Goal: Task Accomplishment & Management: Complete application form

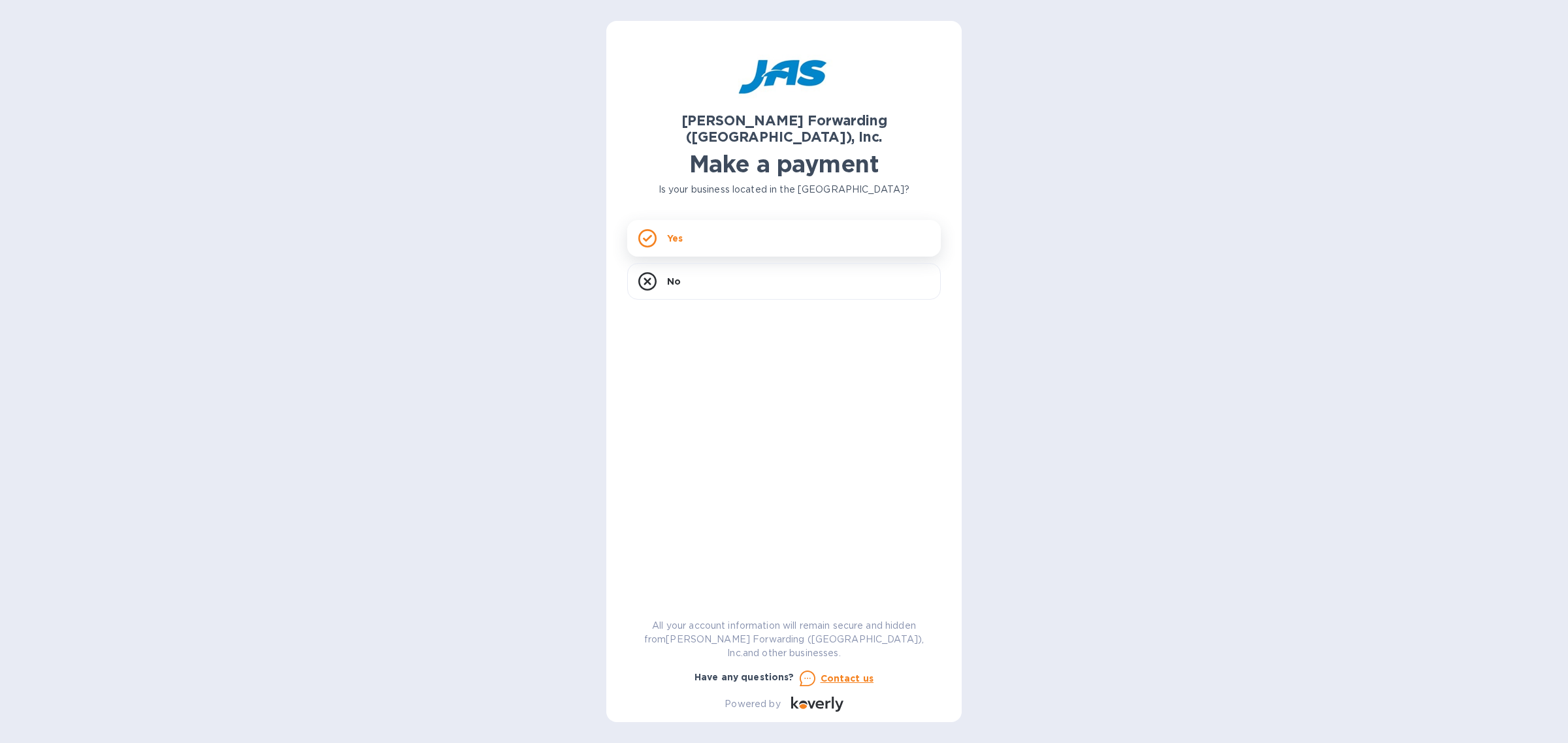
click at [698, 226] on div "Yes" at bounding box center [784, 238] width 313 height 37
click at [745, 222] on div "Yes" at bounding box center [784, 238] width 313 height 37
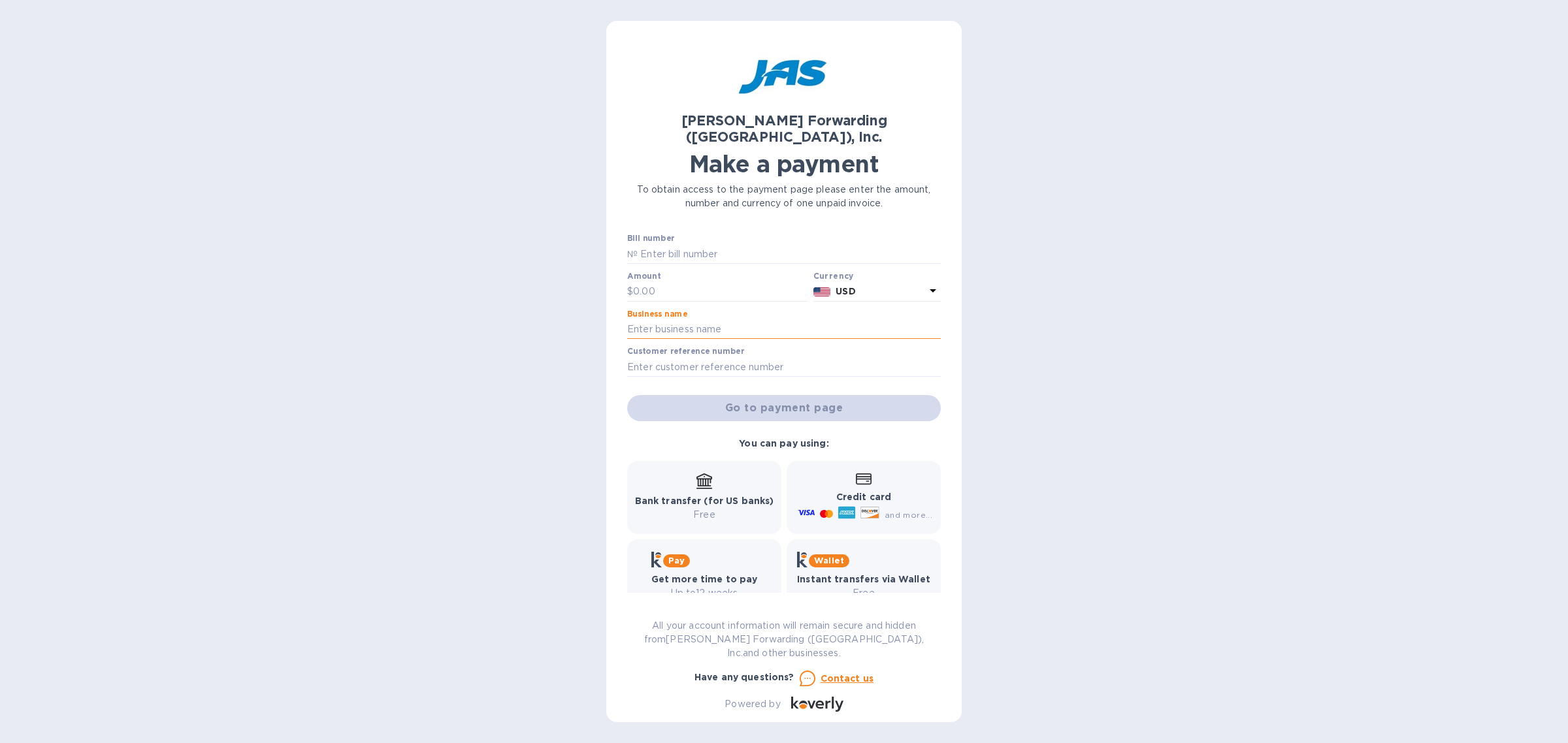
click at [691, 320] on input "text" at bounding box center [784, 330] width 313 height 20
click at [676, 358] on input "text" at bounding box center [784, 367] width 313 height 20
click at [923, 393] on div "Go to payment page" at bounding box center [783, 408] width 319 height 31
click at [841, 393] on div "Go to payment page" at bounding box center [783, 408] width 319 height 31
